Goal: Find specific page/section: Find specific page/section

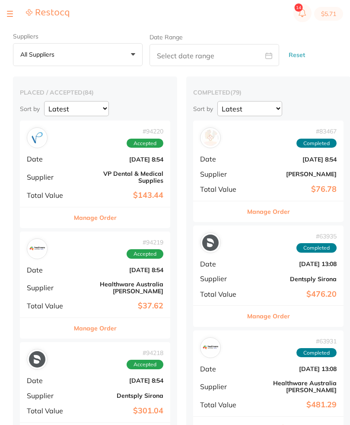
click at [8, 13] on button at bounding box center [10, 13] width 6 height 1
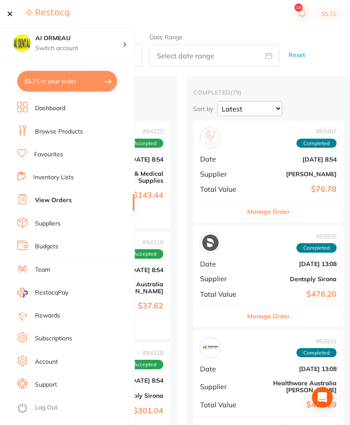
click at [73, 177] on link "Inventory Lists" at bounding box center [53, 177] width 41 height 9
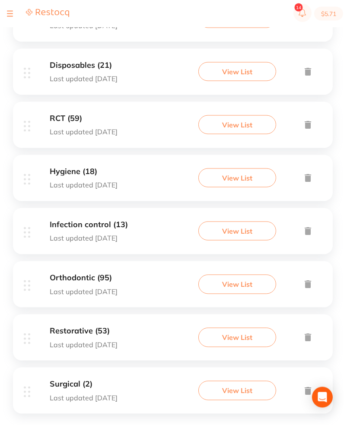
scroll to position [369, 0]
click at [250, 346] on button "View List" at bounding box center [237, 337] width 78 height 19
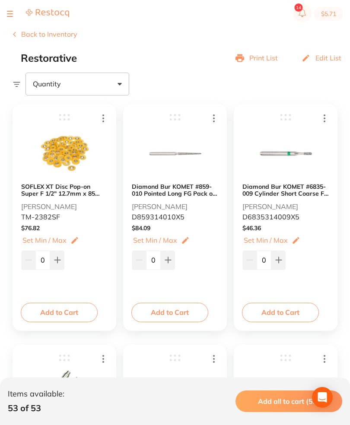
scroll to position [84, 0]
click at [89, 190] on b "SOFLEX XT Disc Pop-on Super F 1/2" 12.7mm x 85 Orange" at bounding box center [64, 190] width 86 height 14
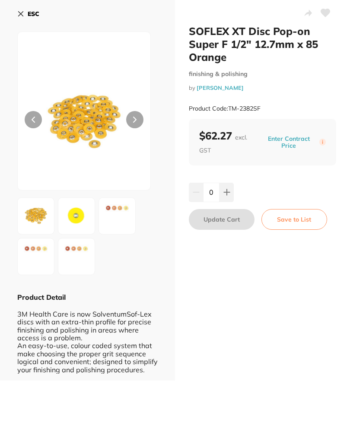
click at [122, 217] on img at bounding box center [116, 216] width 31 height 31
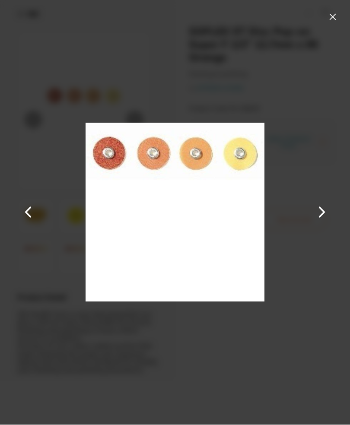
click at [328, 13] on button at bounding box center [332, 17] width 14 height 14
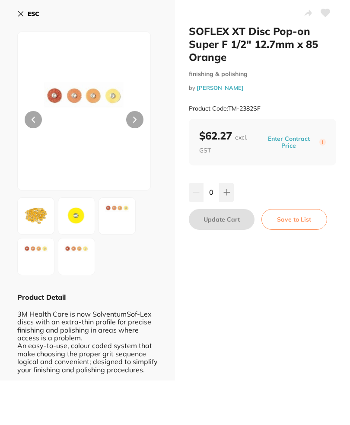
click at [27, 20] on button "ESC" at bounding box center [28, 14] width 22 height 15
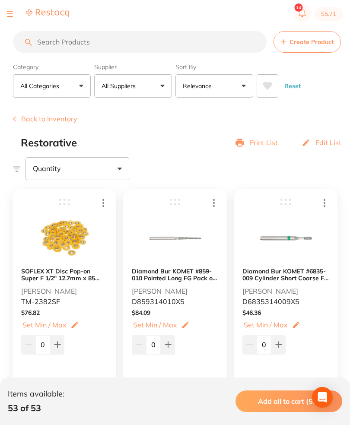
scroll to position [12, 0]
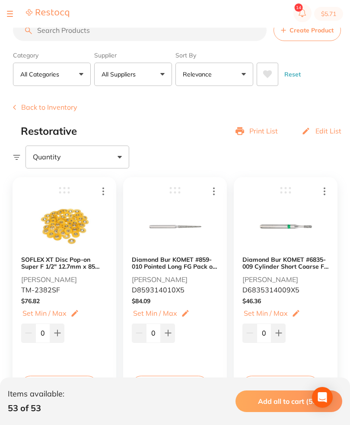
click at [76, 265] on b "SOFLEX XT Disc Pop-on Super F 1/2" 12.7mm x 85 Orange" at bounding box center [64, 263] width 86 height 14
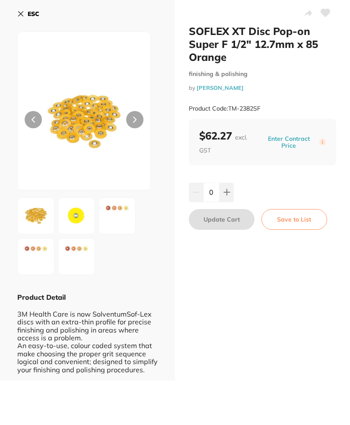
click at [22, 14] on icon at bounding box center [20, 14] width 7 height 7
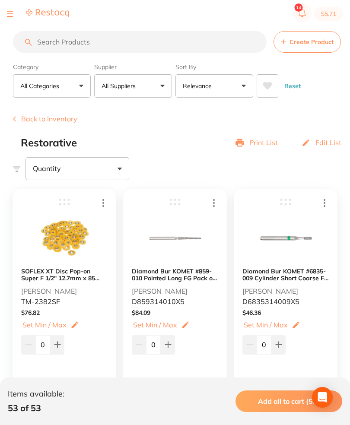
click at [9, 14] on button at bounding box center [10, 13] width 6 height 1
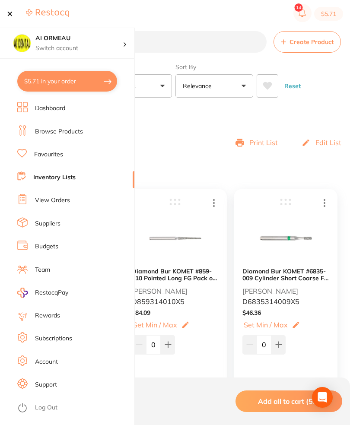
click at [82, 133] on link "Browse Products" at bounding box center [59, 131] width 48 height 9
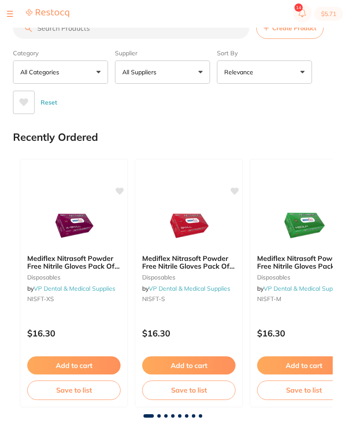
click at [150, 39] on input "search" at bounding box center [131, 28] width 236 height 22
click at [142, 34] on input "search" at bounding box center [131, 28] width 236 height 22
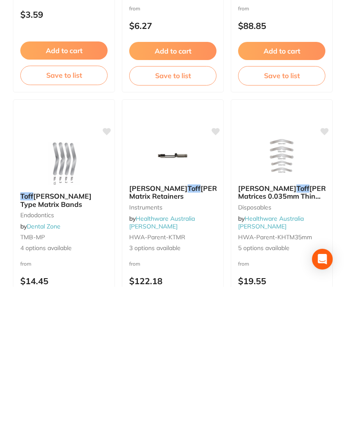
scroll to position [172, 0]
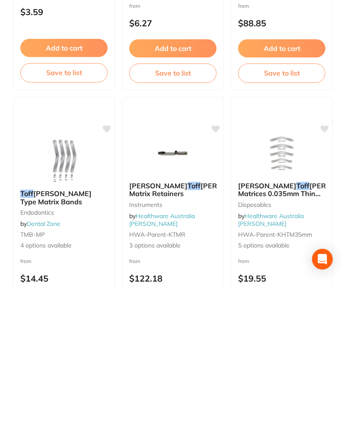
type input "Toff"
click at [302, 319] on span "[PERSON_NAME] Matrices 0.035mm Thin 30/Pk" at bounding box center [302, 331] width 129 height 25
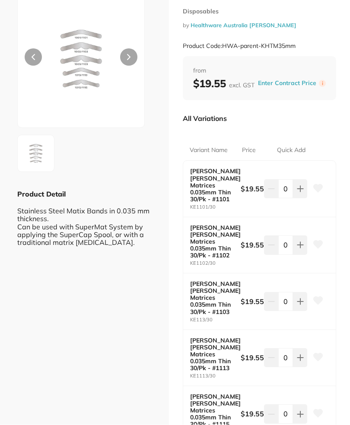
scroll to position [62, 0]
